Goal: Entertainment & Leisure: Consume media (video, audio)

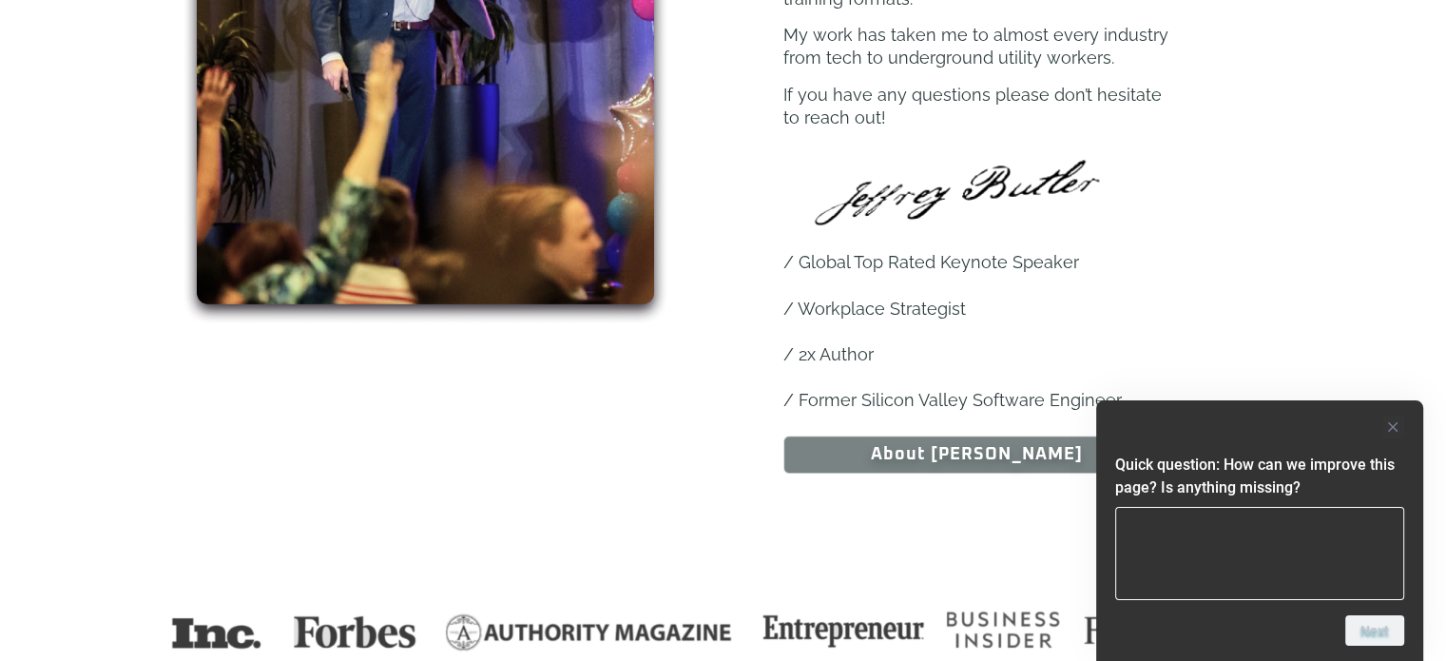
scroll to position [1362, 0]
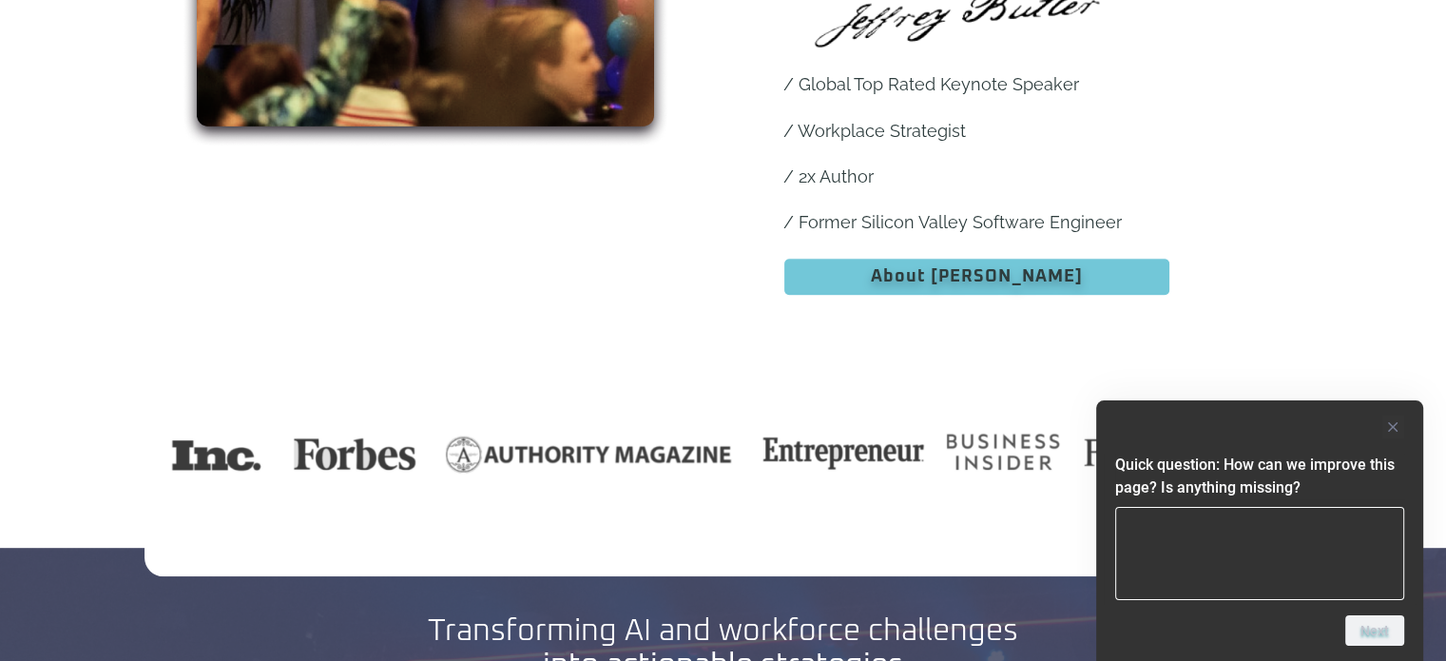
click at [977, 268] on span "About [PERSON_NAME]" at bounding box center [977, 276] width 212 height 17
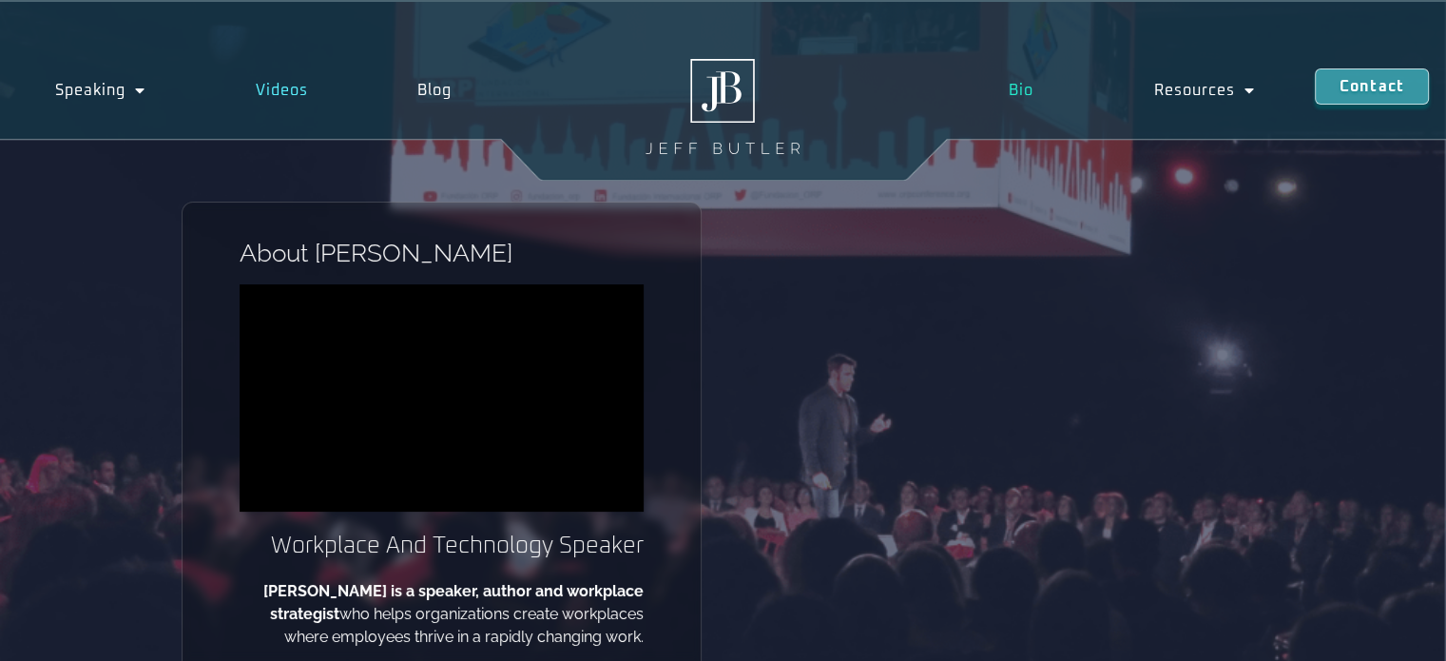
click at [274, 90] on link "Videos" at bounding box center [282, 90] width 163 height 44
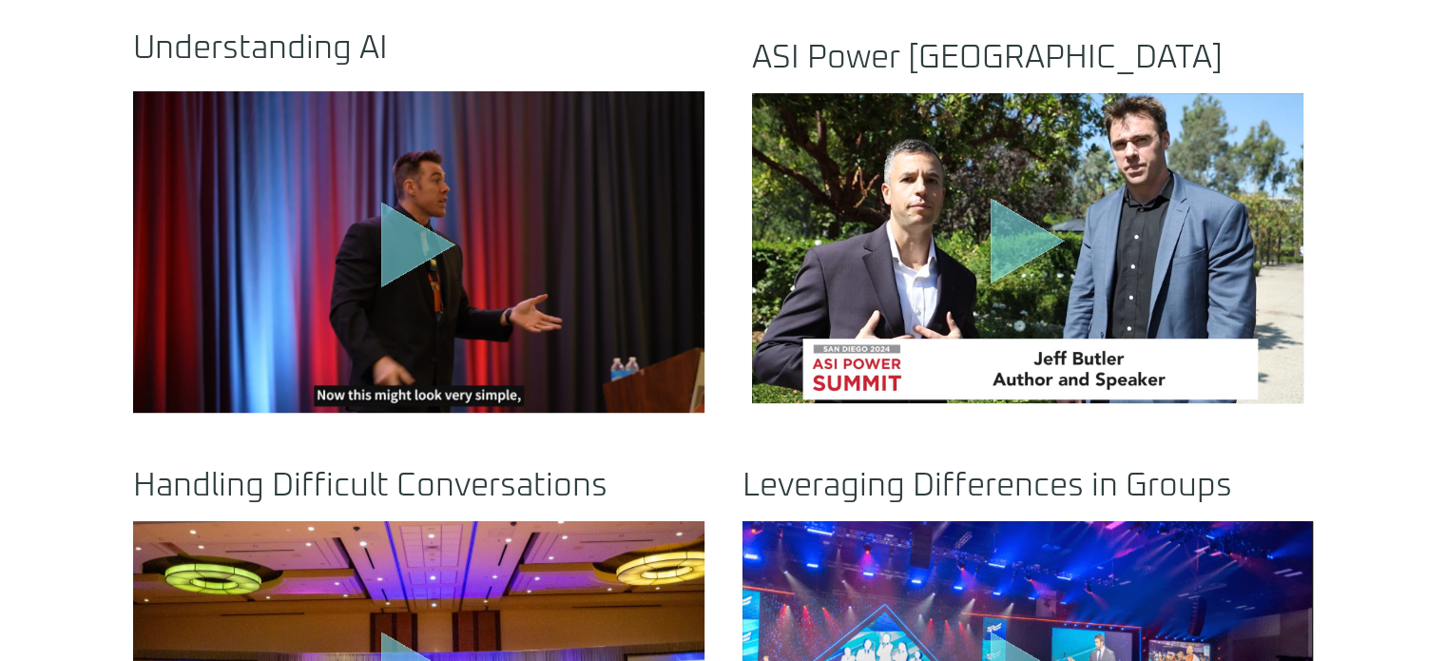
scroll to position [676, 0]
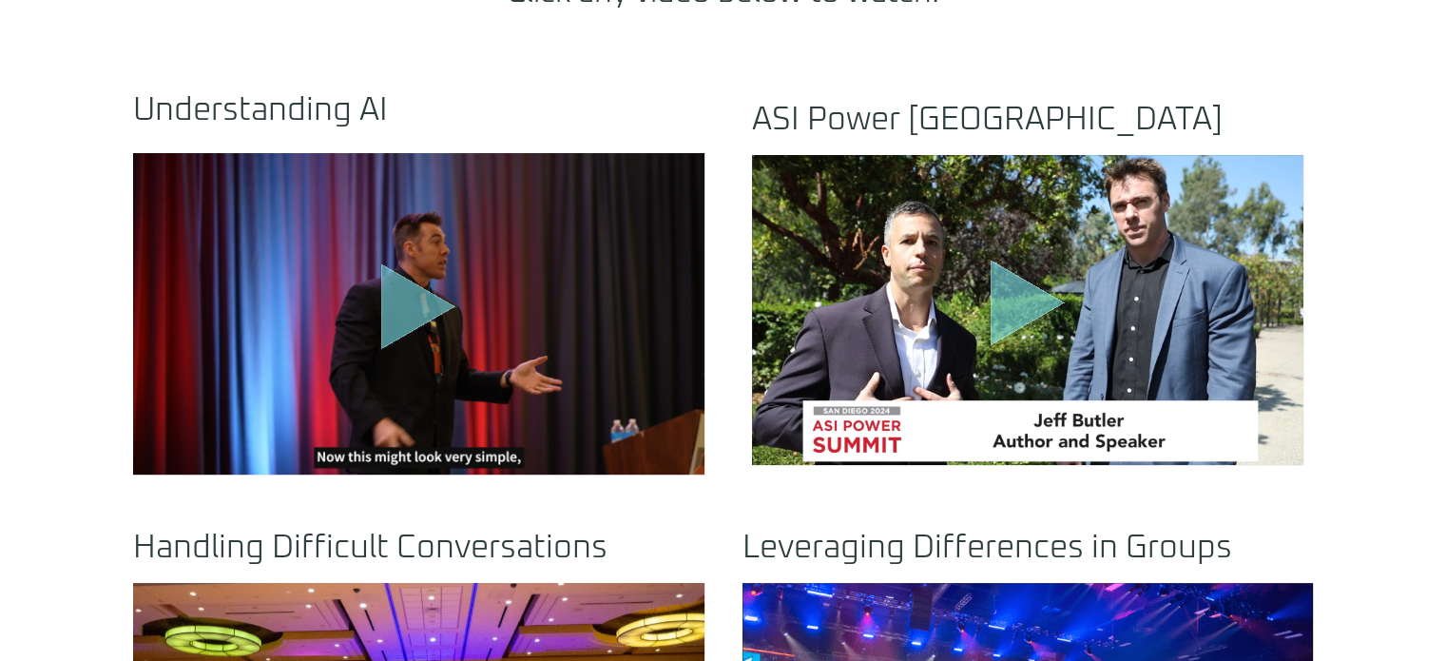
click at [405, 295] on icon "Play Video" at bounding box center [418, 306] width 74 height 86
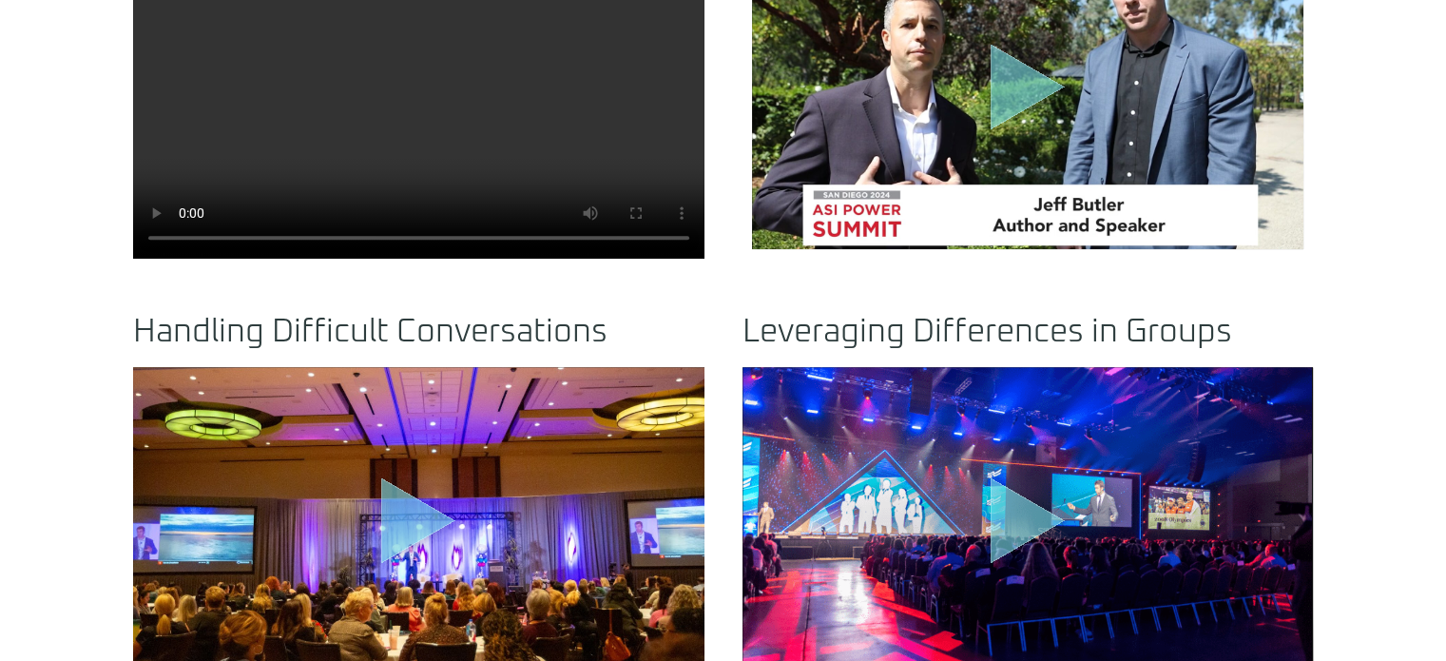
scroll to position [954, 0]
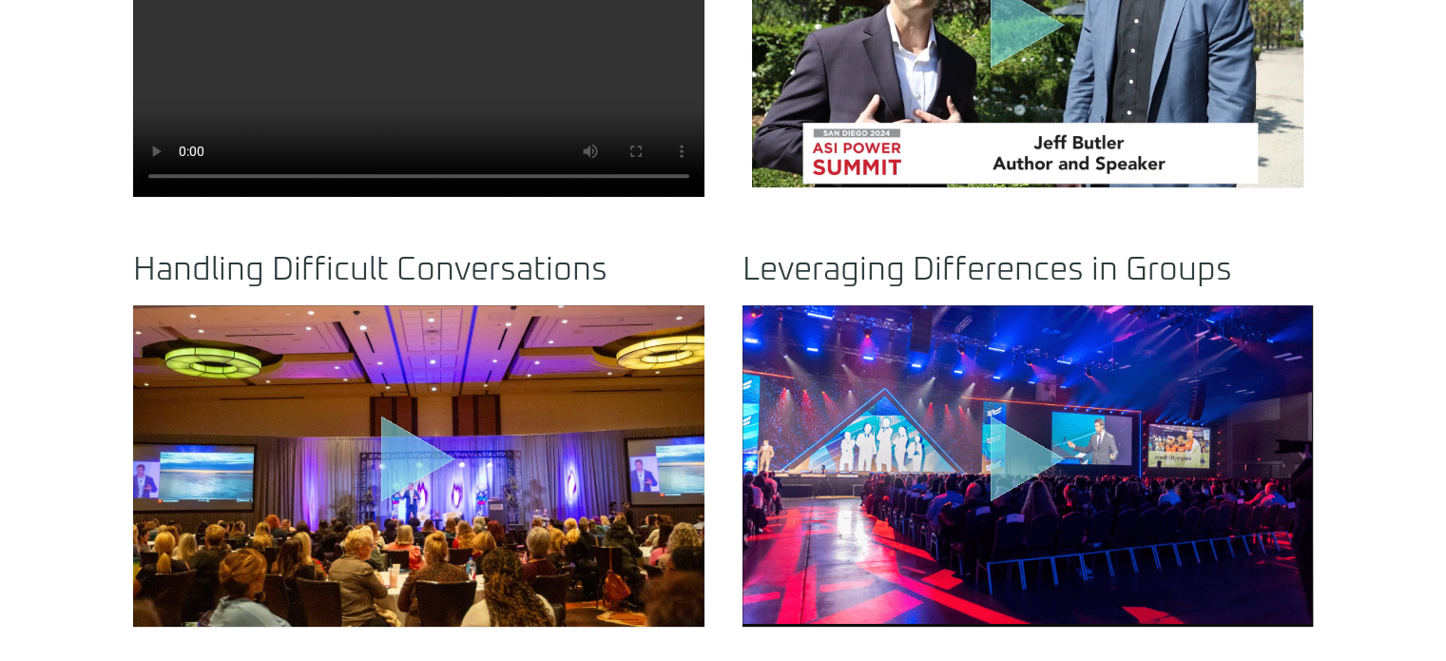
click at [1038, 448] on icon "Play Video" at bounding box center [1028, 458] width 74 height 86
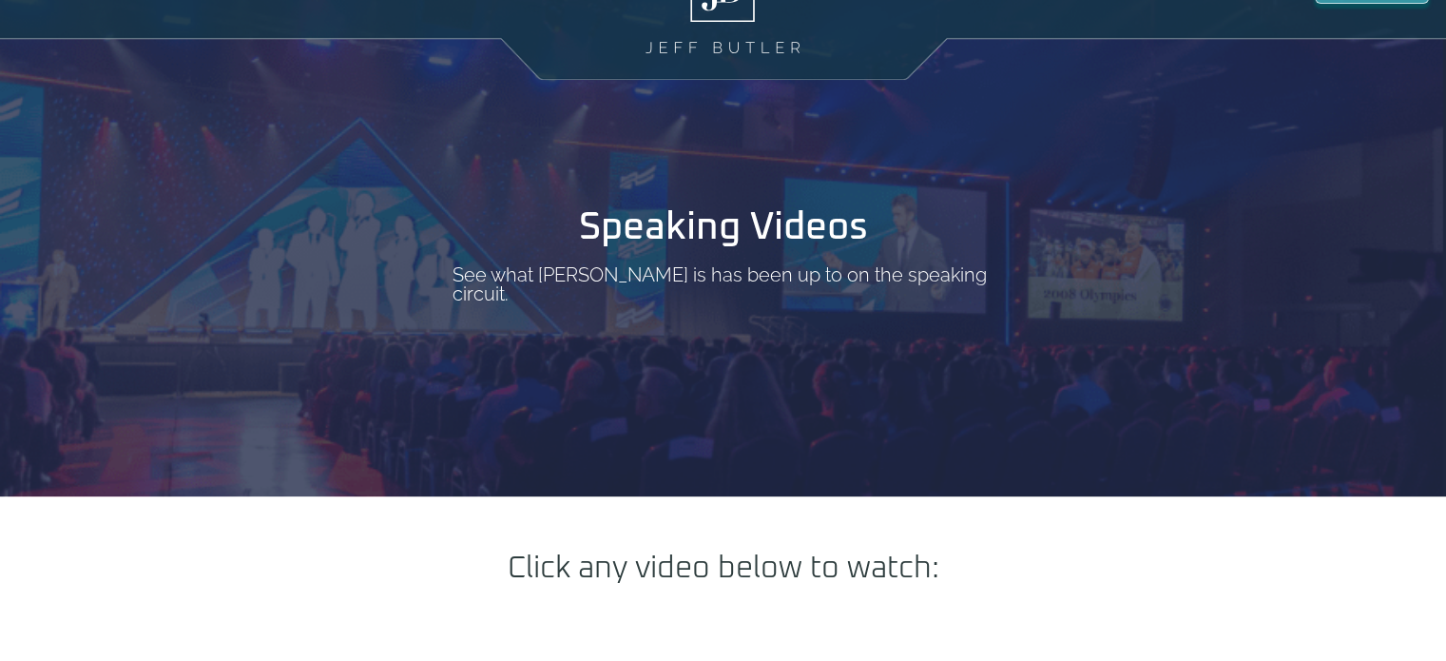
scroll to position [0, 0]
